Goal: Task Accomplishment & Management: Manage account settings

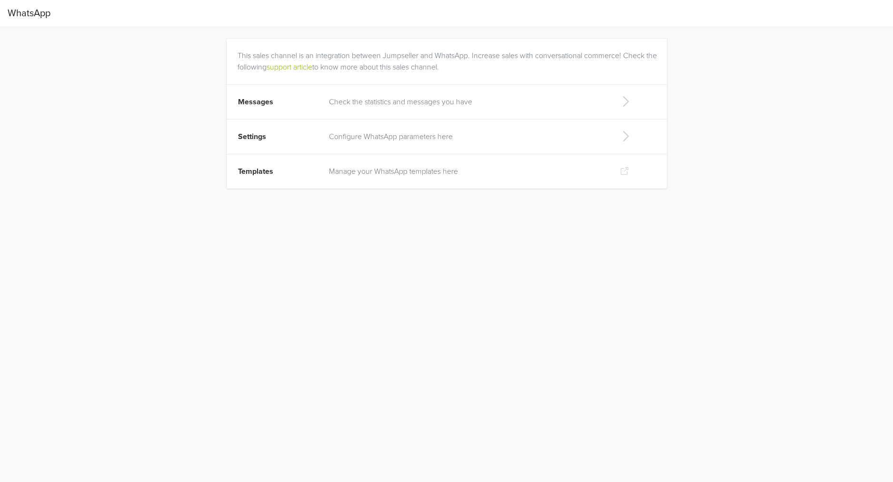
click at [380, 134] on p "Configure WhatsApp parameters here" at bounding box center [466, 136] width 275 height 11
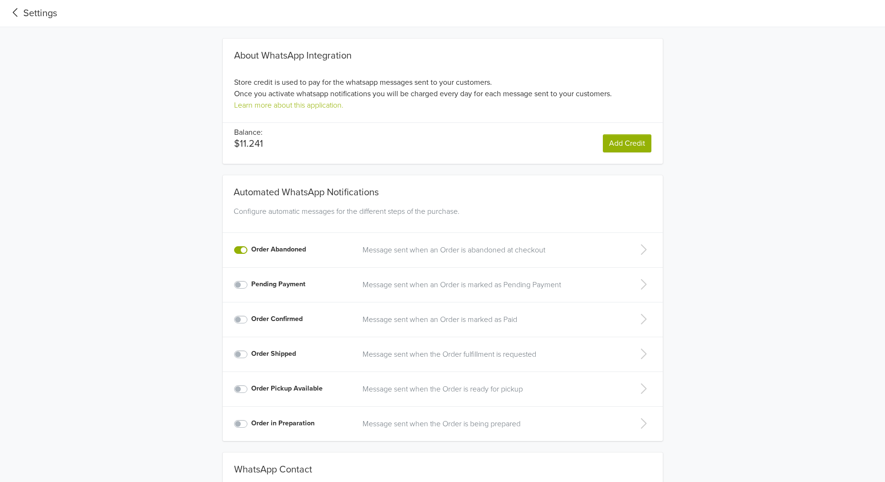
click at [473, 251] on p "Message sent when an Order is abandoned at checkout" at bounding box center [491, 249] width 256 height 11
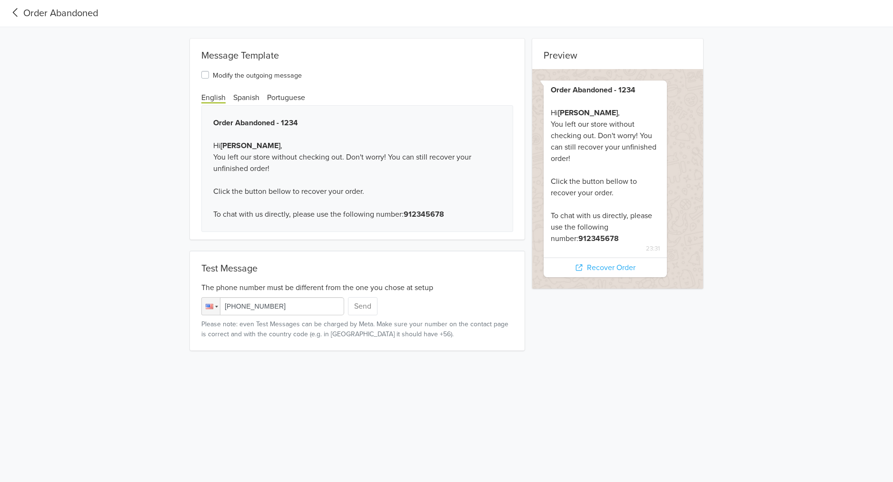
click at [14, 13] on icon at bounding box center [15, 12] width 5 height 9
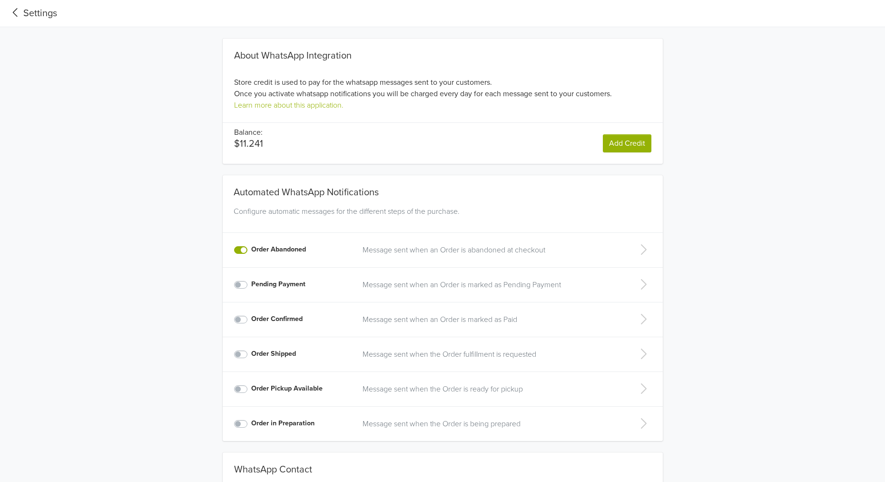
click at [644, 251] on icon at bounding box center [644, 249] width 6 height 10
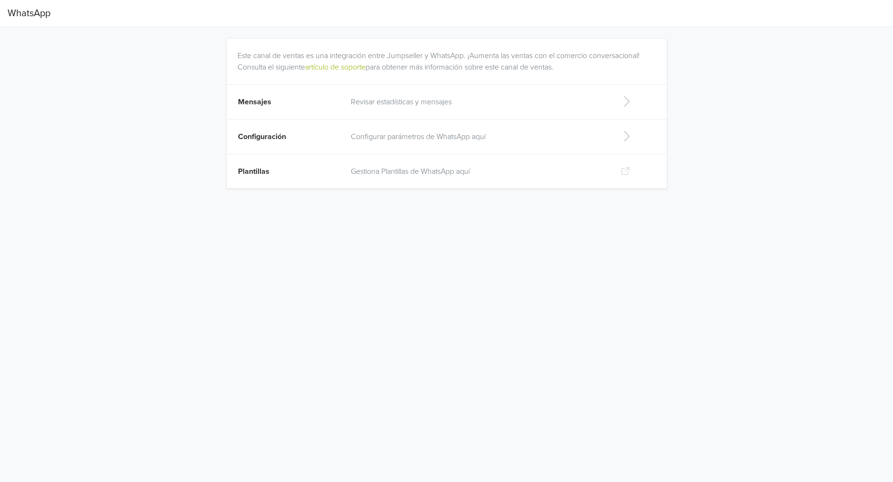
click at [434, 174] on p "Gestiona Plantillas de WhatsApp aquí" at bounding box center [478, 171] width 255 height 11
click at [421, 171] on p "Gestiona Plantillas de WhatsApp aquí" at bounding box center [478, 171] width 255 height 11
click at [628, 171] on icon at bounding box center [626, 171] width 10 height 8
click at [466, 181] on td "Gestiona Plantillas de WhatsApp aquí" at bounding box center [478, 171] width 266 height 35
click at [372, 134] on p "Configurar parámetros de WhatsApp aquí" at bounding box center [478, 136] width 255 height 11
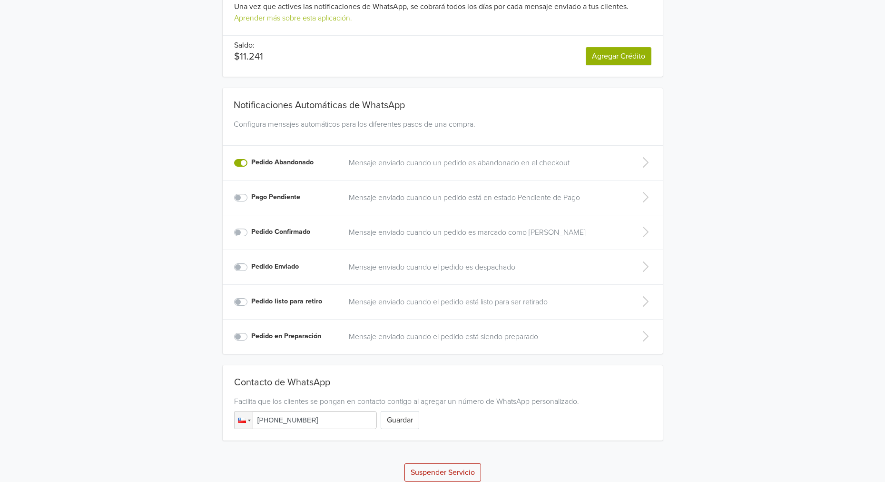
scroll to position [89, 0]
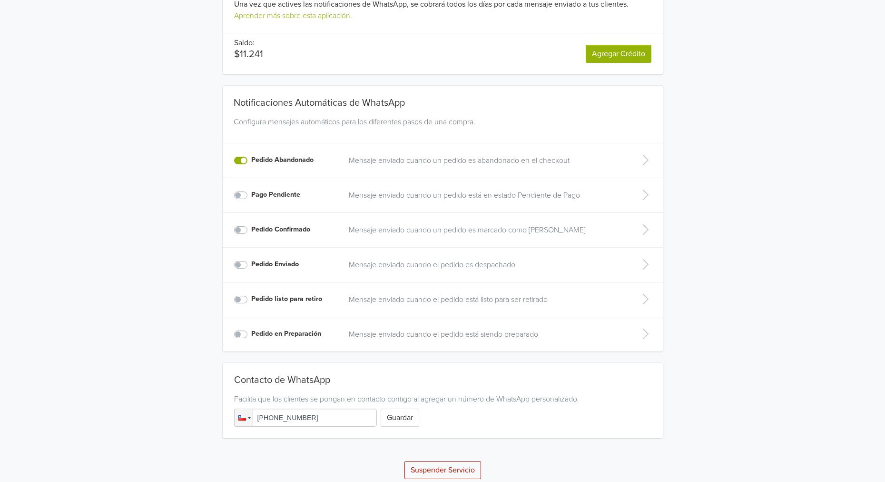
click at [536, 158] on p "Mensaje enviado cuando un pedido es abandonado en el checkout" at bounding box center [485, 160] width 273 height 11
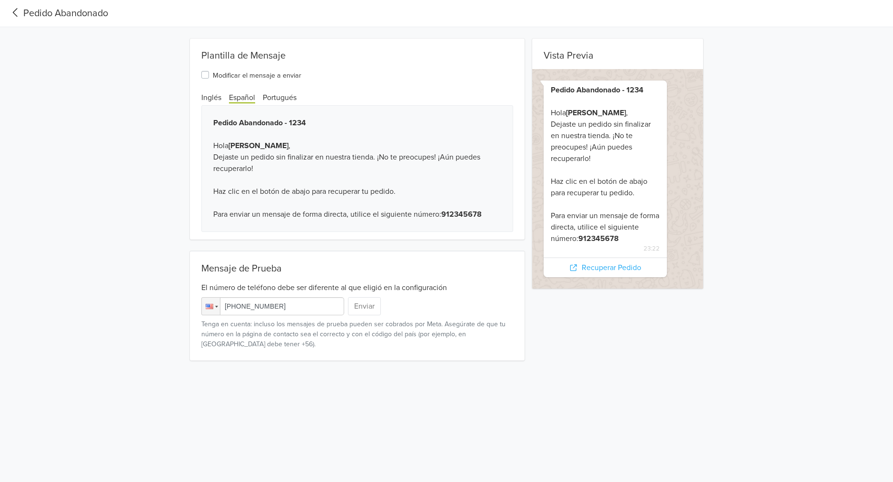
click at [16, 10] on icon at bounding box center [16, 12] width 16 height 13
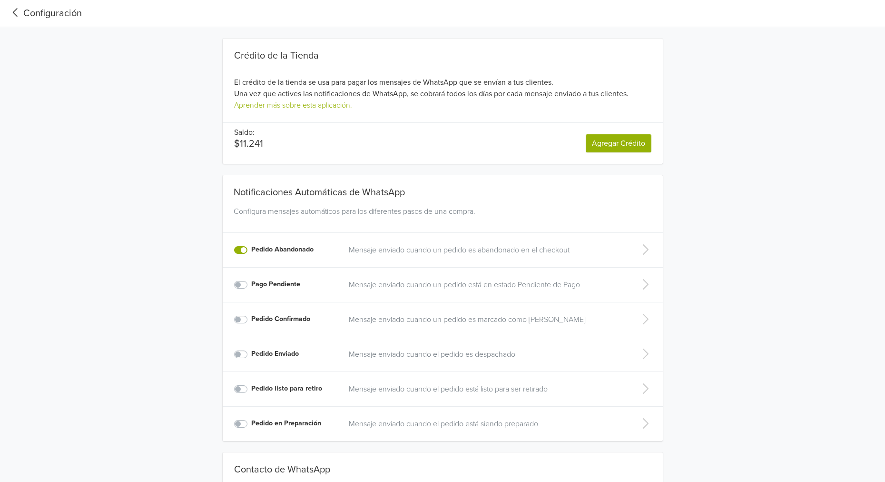
click at [29, 3] on nav "Configuración" at bounding box center [442, 13] width 885 height 27
click at [17, 9] on icon at bounding box center [16, 12] width 16 height 13
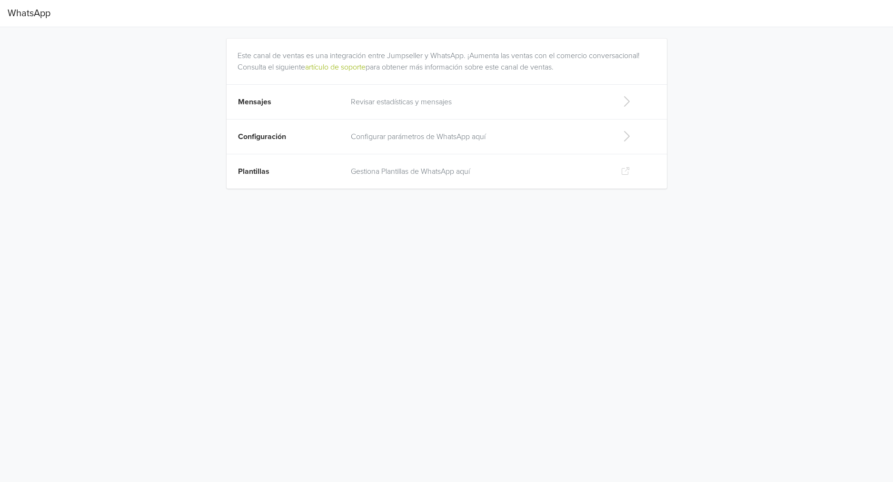
click at [420, 102] on p "Revisar estadísticas y mensajes" at bounding box center [478, 101] width 255 height 11
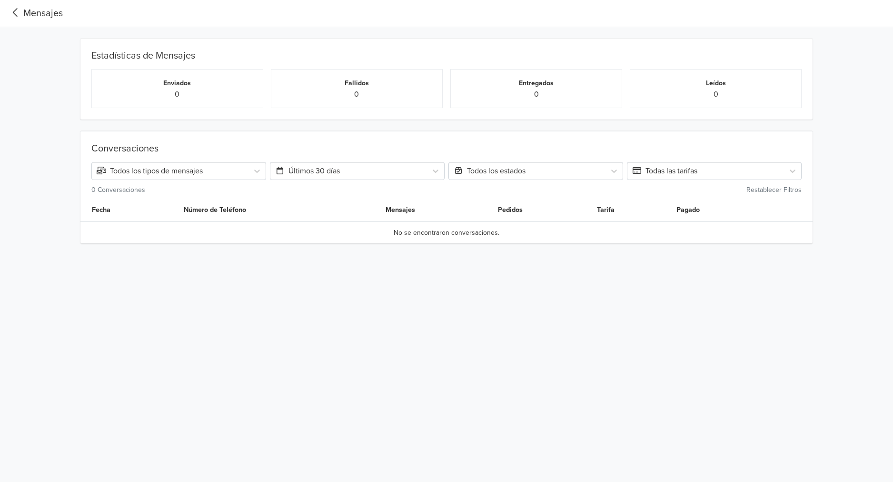
click at [29, 15] on div "Mensajes" at bounding box center [35, 13] width 55 height 14
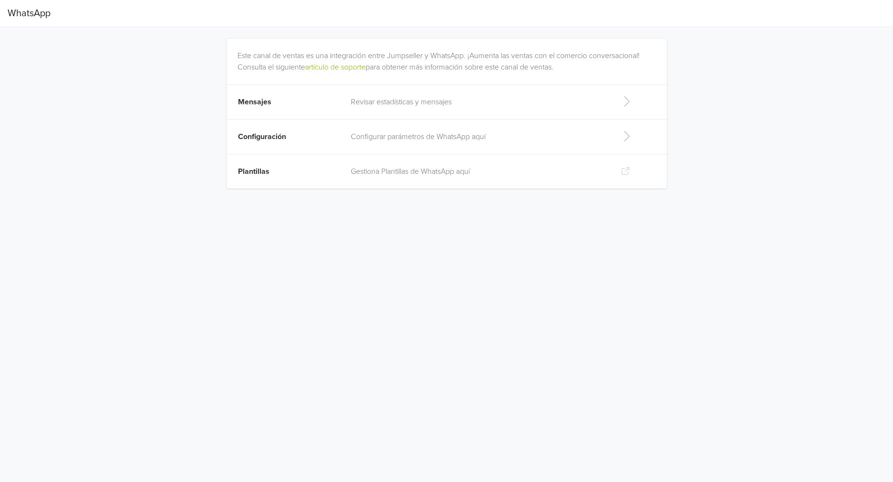
click at [415, 180] on td "Gestiona Plantillas de WhatsApp aquí" at bounding box center [478, 171] width 266 height 35
click at [254, 175] on span "Plantillas" at bounding box center [253, 172] width 31 height 10
